Goal: Task Accomplishment & Management: Manage account settings

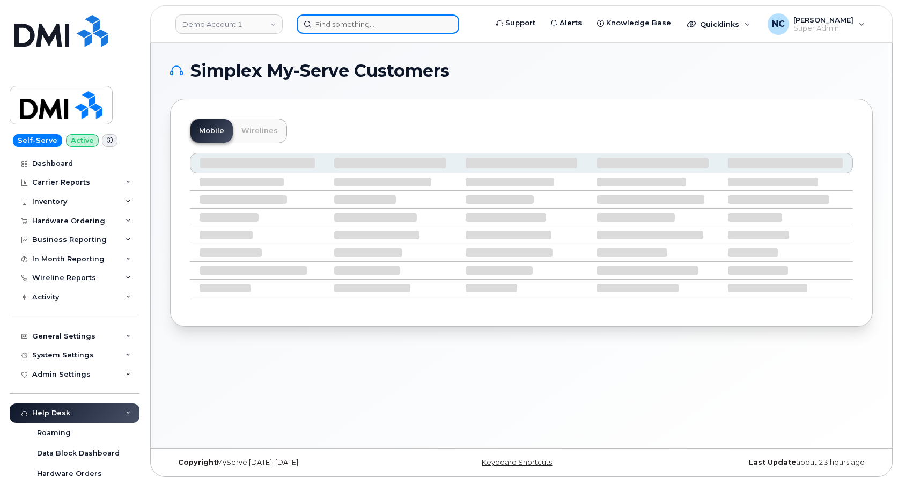
click at [337, 27] on input at bounding box center [378, 23] width 162 height 19
paste input "[PERSON_NAME]"
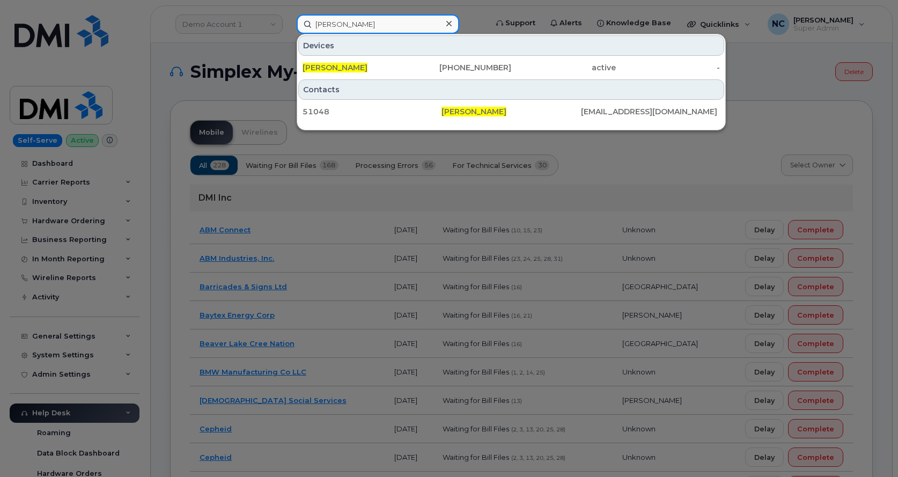
drag, startPoint x: 416, startPoint y: 21, endPoint x: 230, endPoint y: 27, distance: 185.6
click at [288, 27] on div "[PERSON_NAME] Devices [PERSON_NAME] [PHONE_NUMBER] active - Contacts 51048 [PER…" at bounding box center [388, 23] width 201 height 19
paste input "[PHONE_NUMBER]"
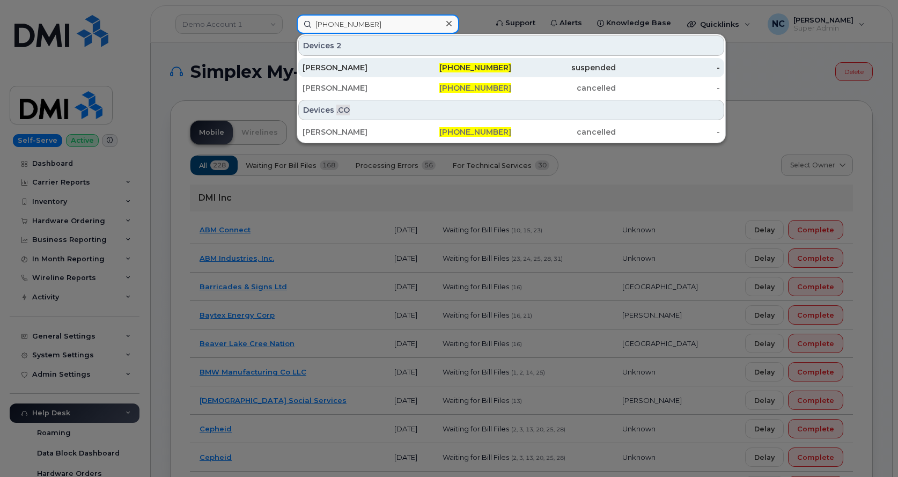
type input "[PHONE_NUMBER]"
click at [382, 70] on div "[PERSON_NAME]" at bounding box center [354, 67] width 105 height 11
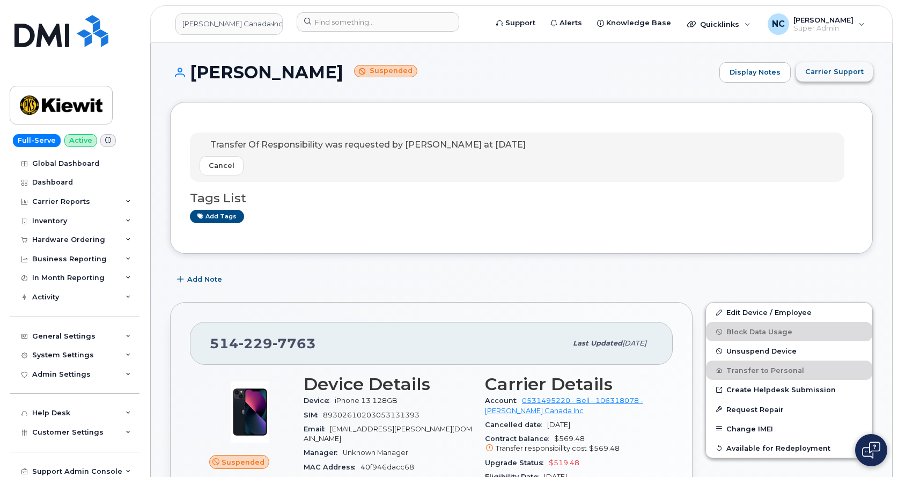
click at [833, 73] on span "Carrier Support" at bounding box center [834, 71] width 58 height 10
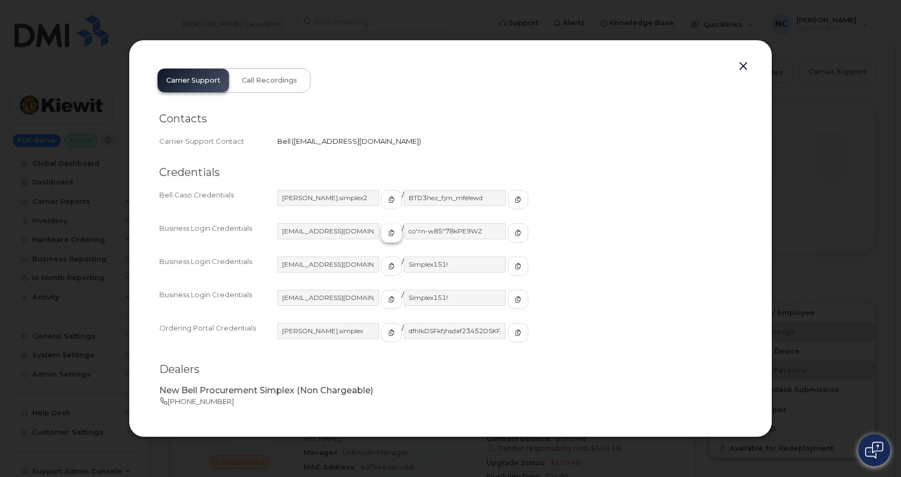
click at [388, 229] on icon "button" at bounding box center [391, 232] width 6 height 6
click at [515, 232] on icon "button" at bounding box center [518, 232] width 6 height 6
click at [387, 233] on span "button" at bounding box center [392, 233] width 10 height 10
click at [515, 232] on icon "button" at bounding box center [518, 232] width 6 height 6
click at [382, 335] on button "button" at bounding box center [391, 332] width 20 height 19
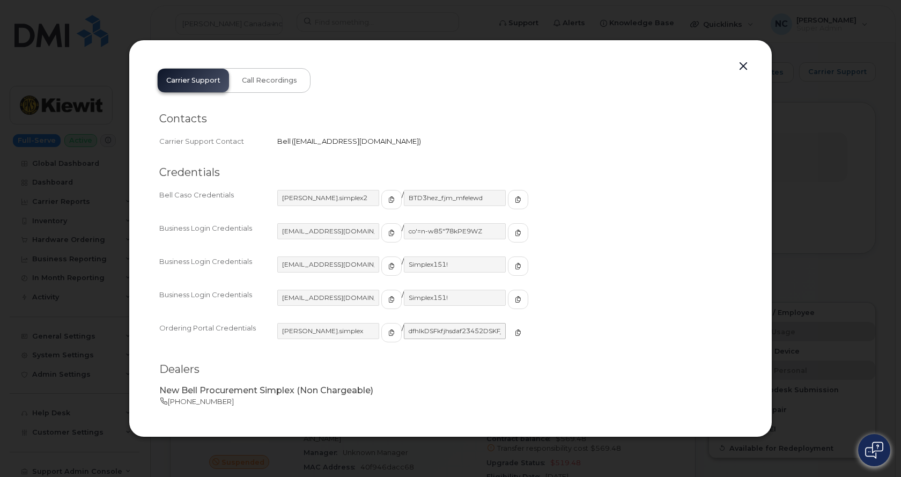
drag, startPoint x: 495, startPoint y: 332, endPoint x: 453, endPoint y: 332, distance: 42.4
click at [508, 332] on button "button" at bounding box center [518, 332] width 20 height 19
drag, startPoint x: 373, startPoint y: 201, endPoint x: 350, endPoint y: 198, distance: 23.3
click at [388, 201] on icon "button" at bounding box center [391, 199] width 6 height 6
click at [508, 197] on button "button" at bounding box center [518, 199] width 20 height 19
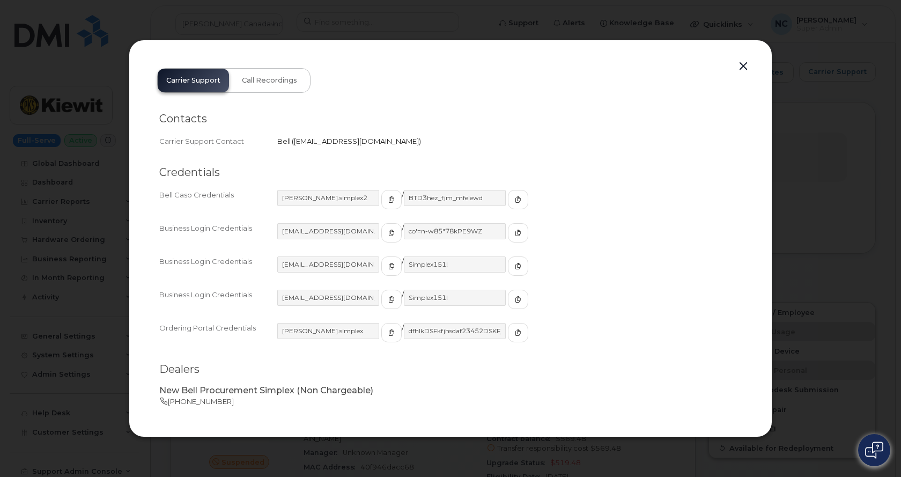
click at [60, 129] on div at bounding box center [450, 238] width 901 height 477
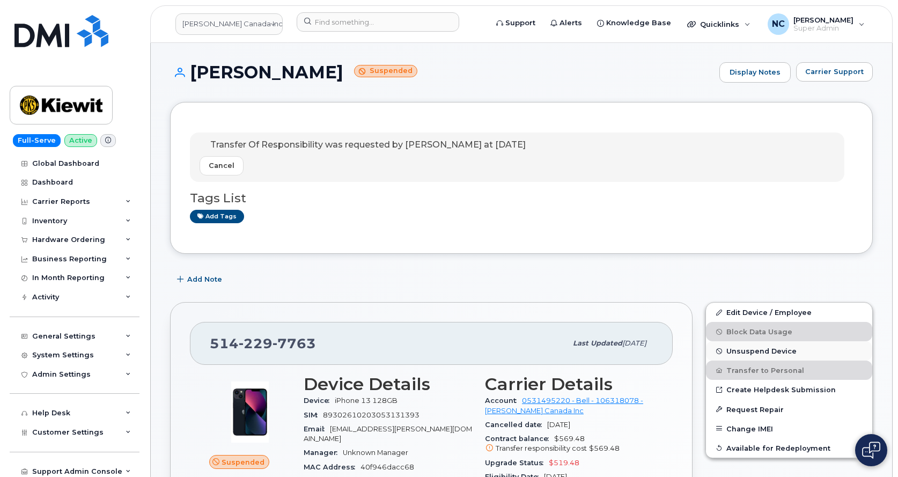
click at [751, 352] on span "Unsuspend Device" at bounding box center [761, 351] width 70 height 8
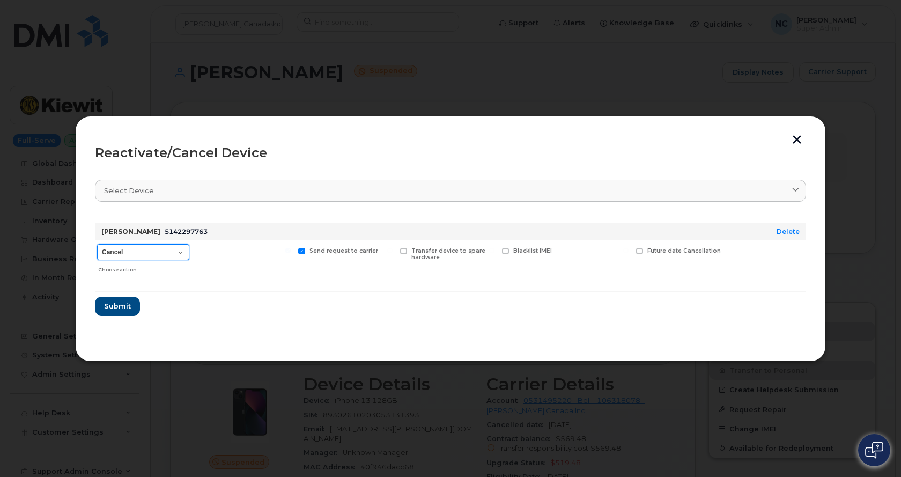
click at [145, 253] on select "Cancel Suspend - Extend Suspension Reactivate" at bounding box center [143, 252] width 92 height 16
select select "[object Object]"
click at [97, 244] on select "Cancel Suspend - Extend Suspension Reactivate" at bounding box center [143, 252] width 92 height 16
click at [120, 309] on span "Submit" at bounding box center [116, 306] width 27 height 10
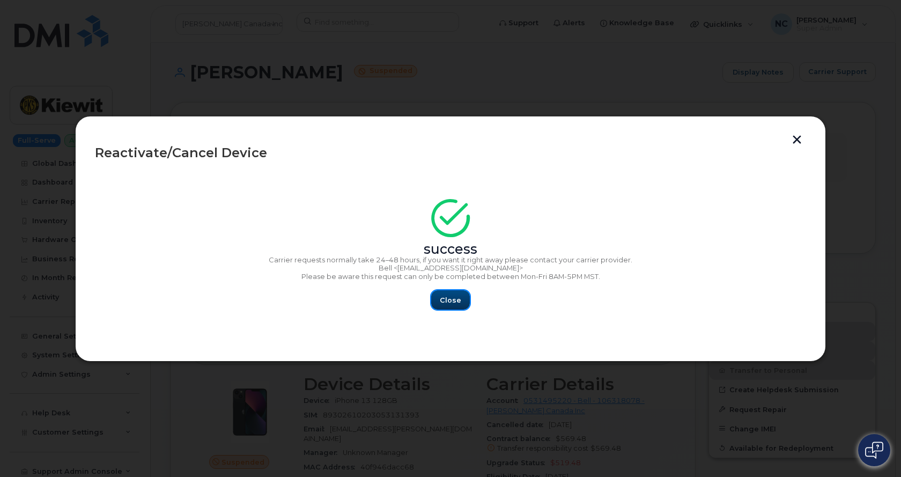
click at [451, 299] on span "Close" at bounding box center [450, 300] width 21 height 10
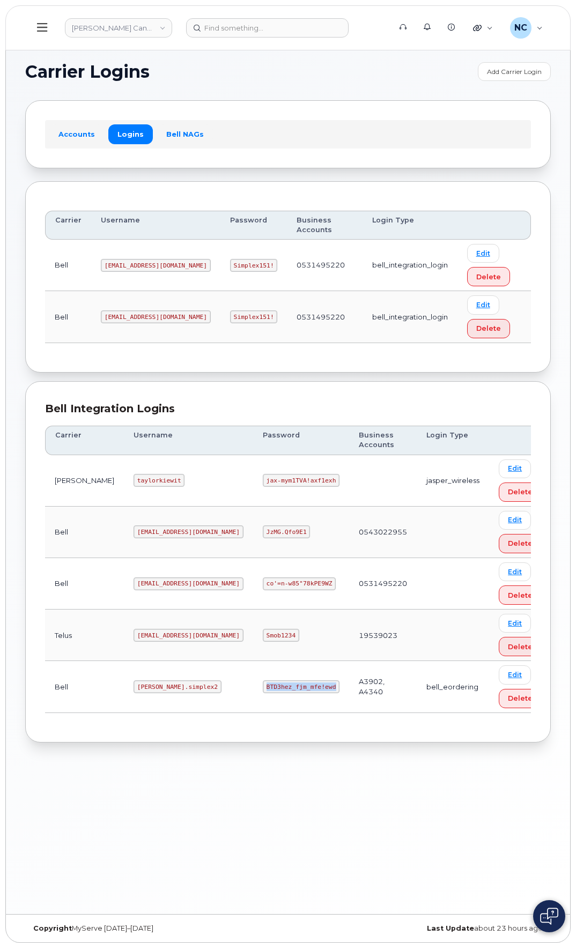
drag, startPoint x: 284, startPoint y: 633, endPoint x: 206, endPoint y: 633, distance: 78.3
click at [253, 661] on td "BTD3hez_fjm_mfe!ewd" at bounding box center [301, 686] width 96 height 51
copy code "BTD3hez_fjm_mfe!ewd"
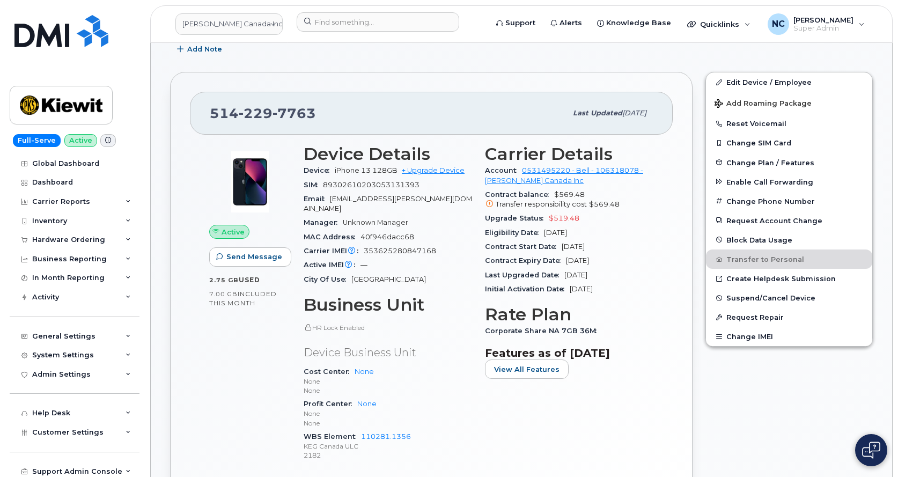
scroll to position [214, 0]
